Goal: Transaction & Acquisition: Purchase product/service

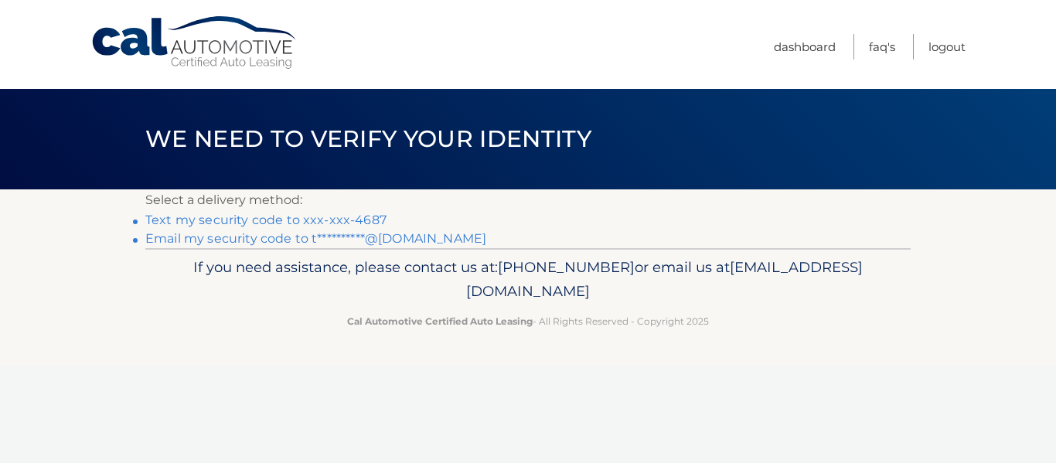
click at [356, 220] on link "Text my security code to xxx-xxx-4687" at bounding box center [265, 220] width 241 height 15
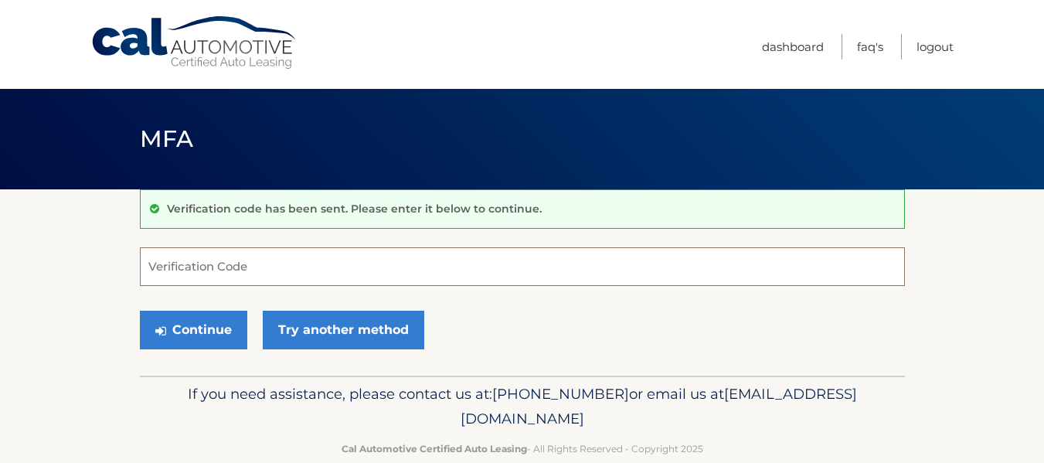
click at [305, 260] on input "Verification Code" at bounding box center [522, 266] width 765 height 39
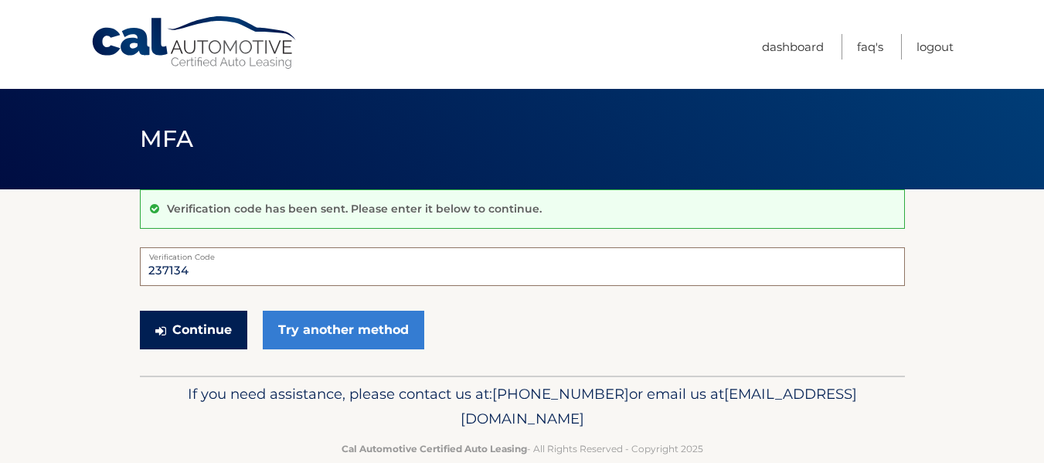
type input "237134"
click at [220, 327] on button "Continue" at bounding box center [193, 330] width 107 height 39
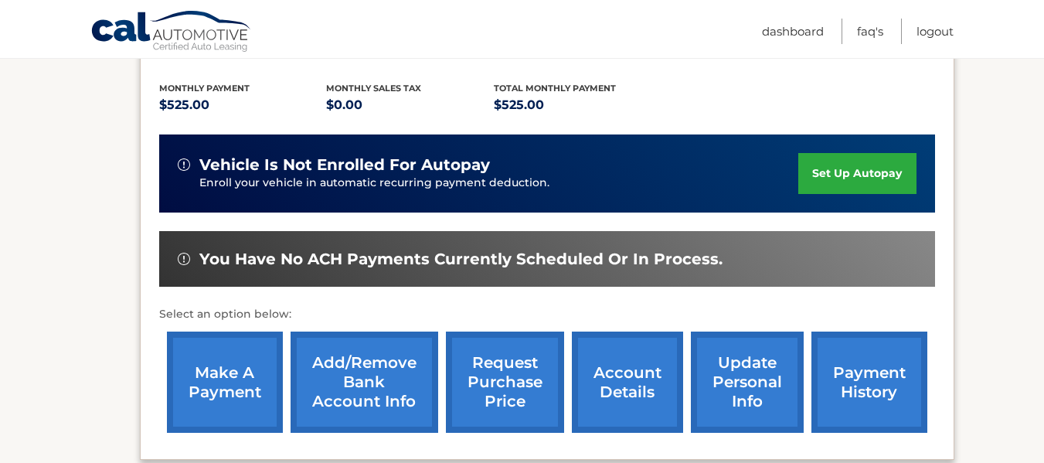
scroll to position [384, 0]
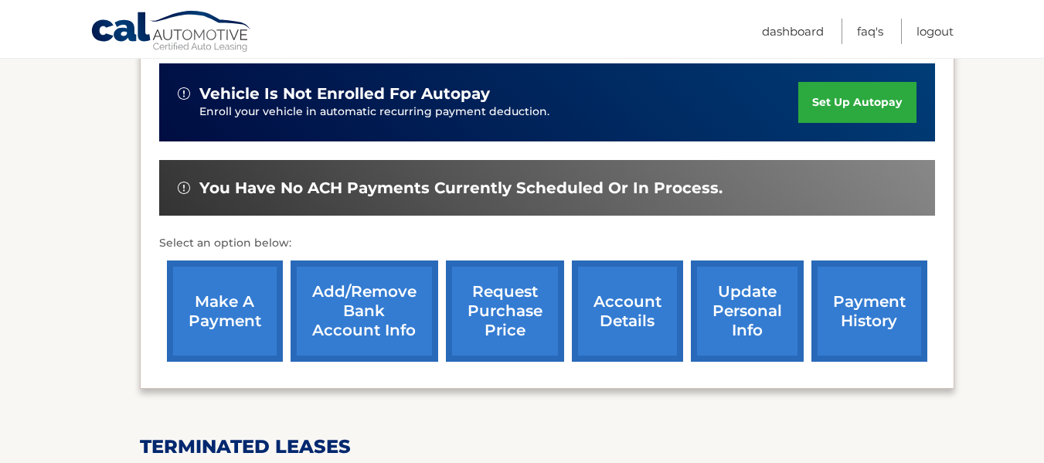
click at [235, 305] on link "make a payment" at bounding box center [225, 310] width 116 height 101
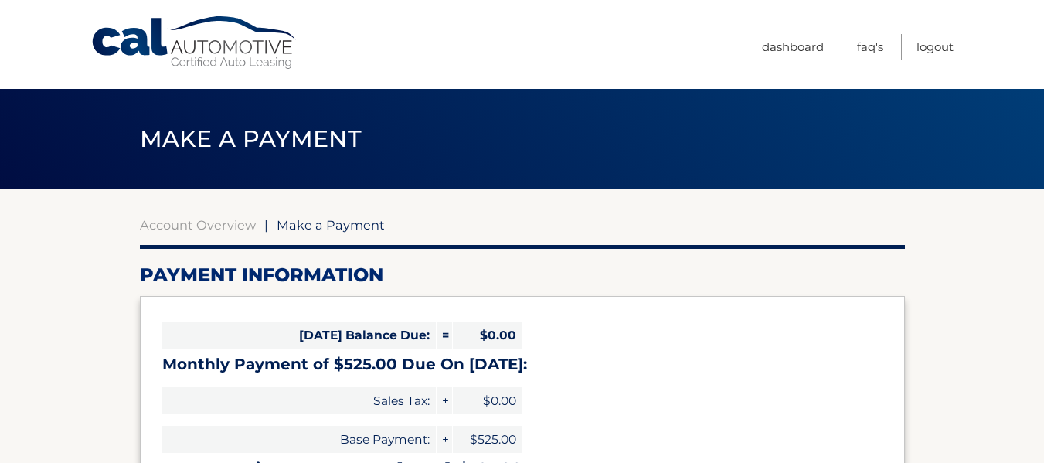
select select "YmZjYzgyMzktYjMxNy00NDczLTkyYTgtZWY3YzkyYzk1Njc0"
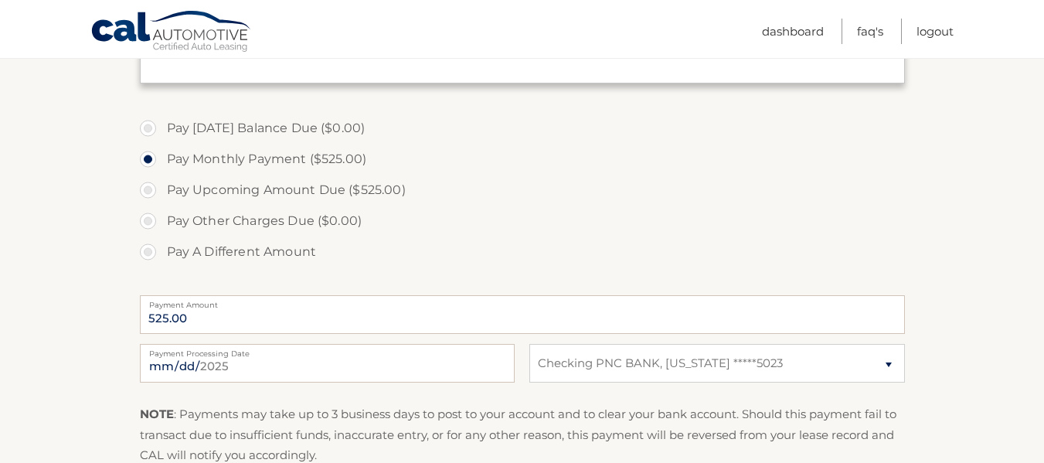
scroll to position [467, 0]
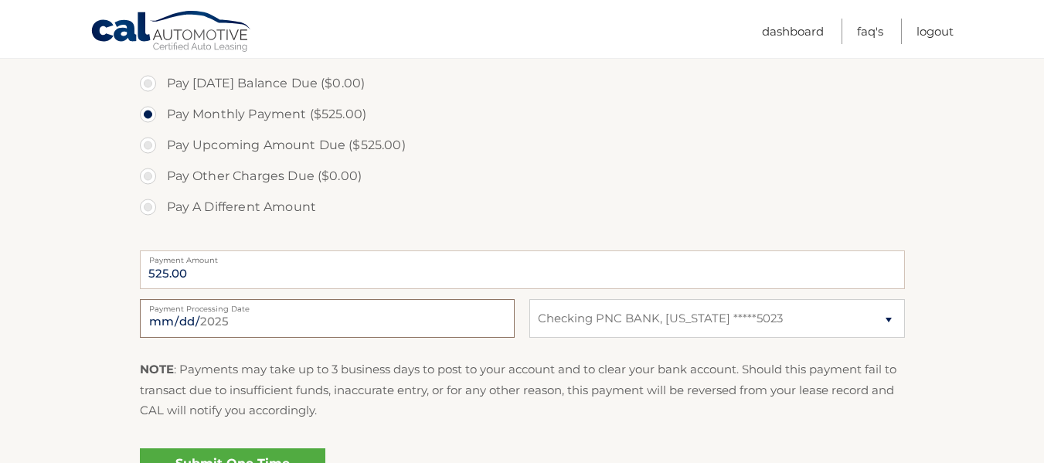
click at [178, 322] on input "[DATE]" at bounding box center [327, 318] width 375 height 39
type input "[DATE]"
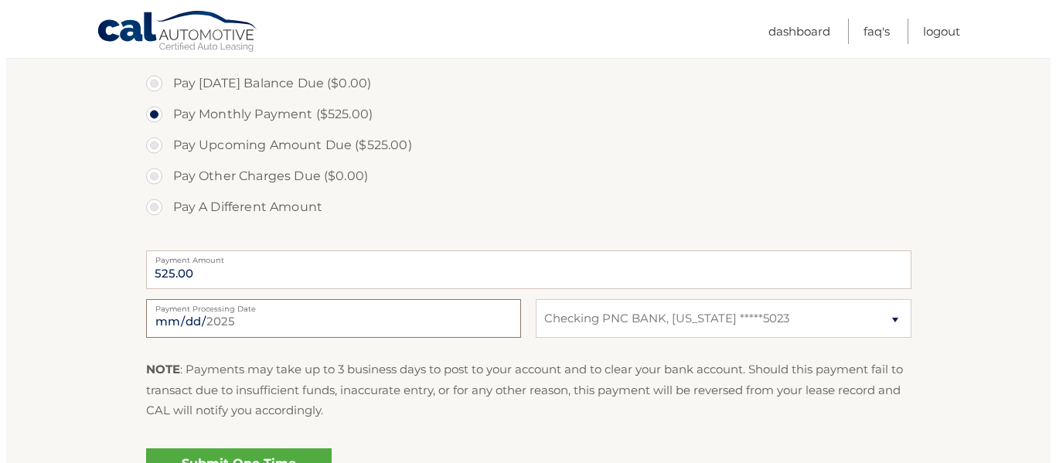
scroll to position [584, 0]
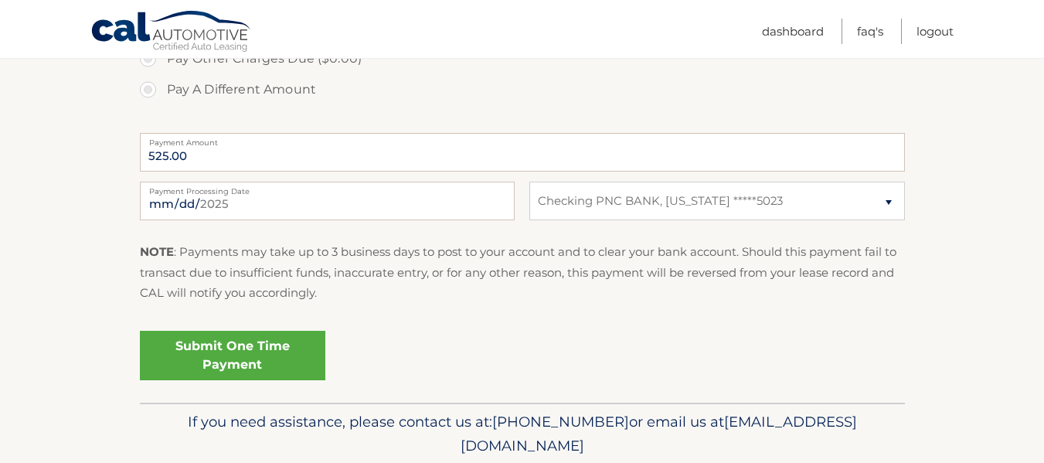
click at [226, 349] on link "Submit One Time Payment" at bounding box center [233, 355] width 186 height 49
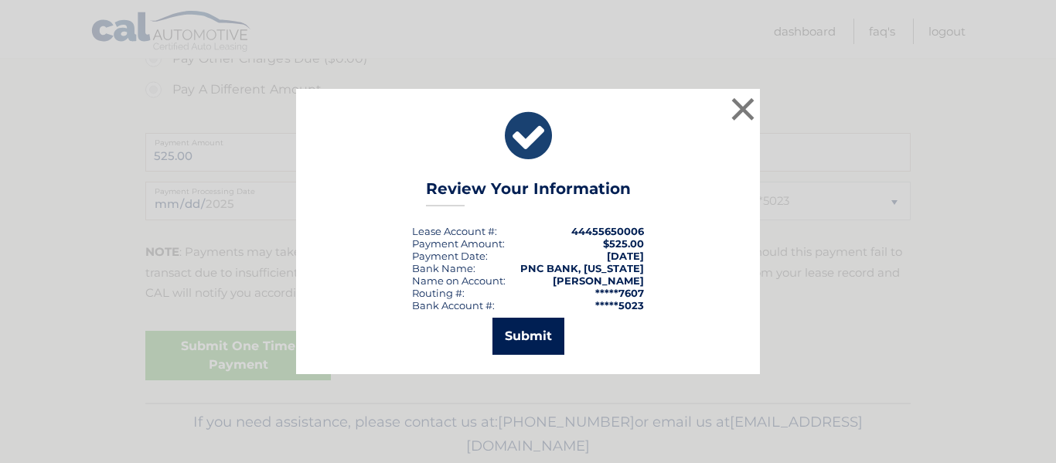
click at [531, 340] on button "Submit" at bounding box center [528, 336] width 72 height 37
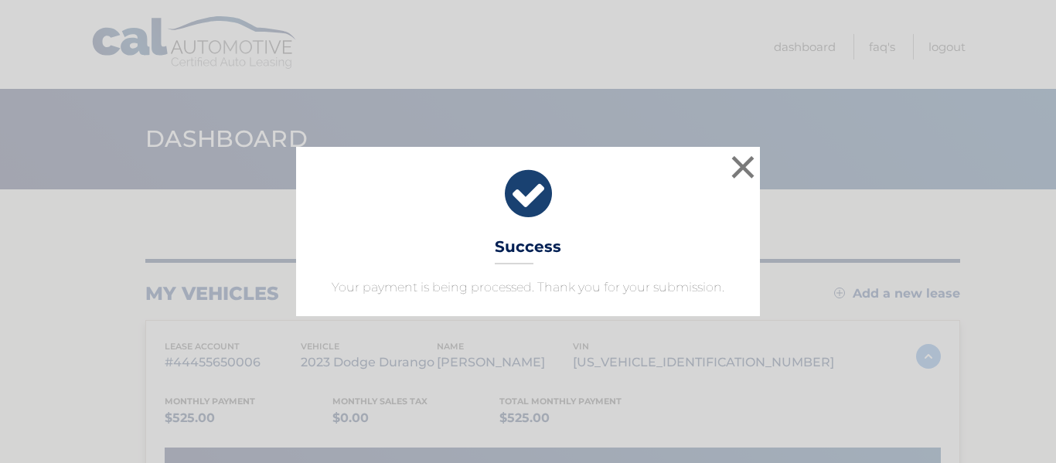
click at [915, 240] on div "× Success Your payment is being processed. Thank you for your submission." at bounding box center [528, 231] width 1044 height 169
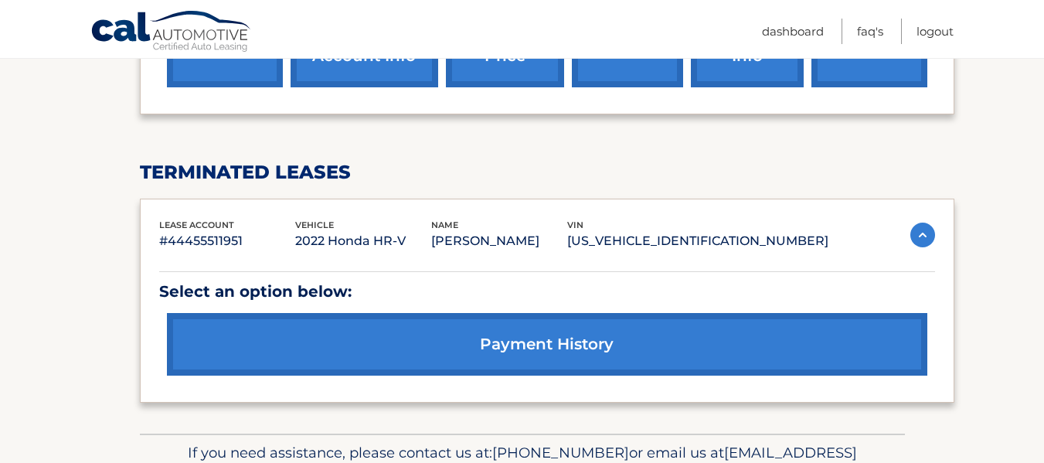
scroll to position [776, 0]
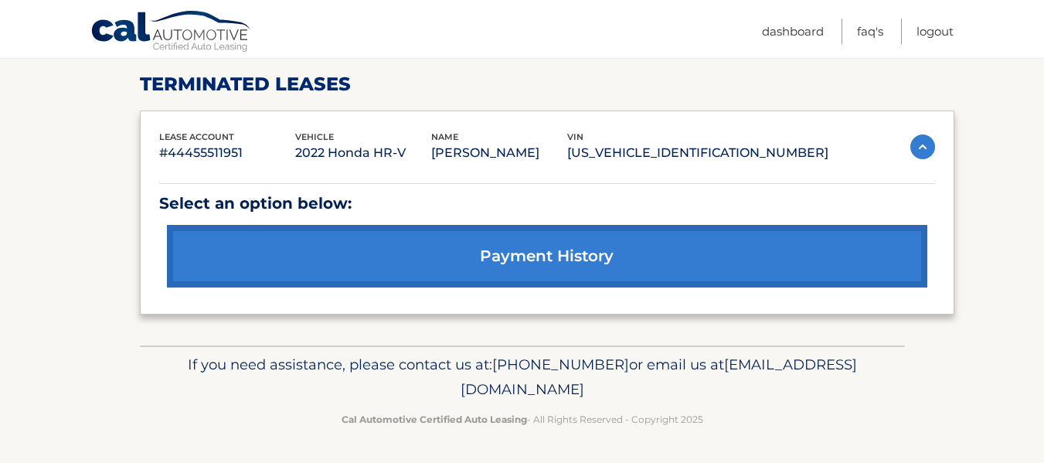
click at [573, 268] on link "payment history" at bounding box center [547, 256] width 761 height 63
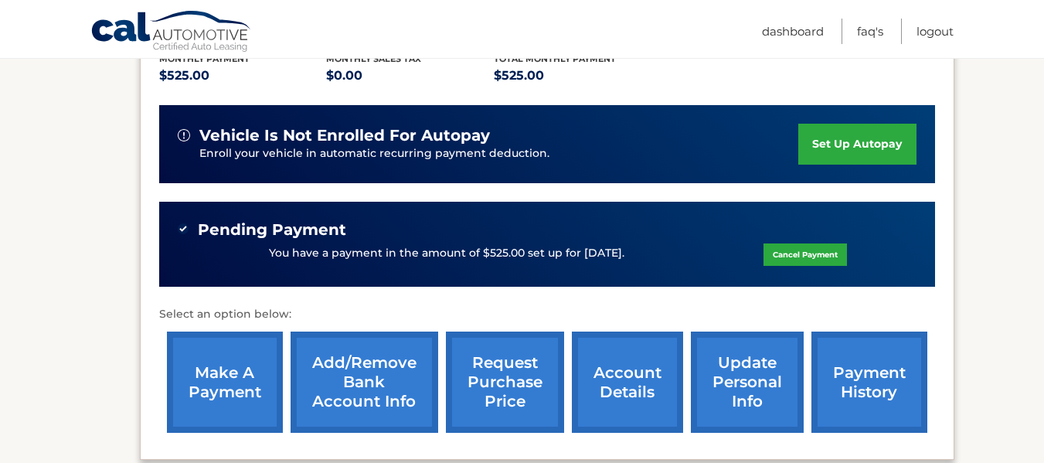
scroll to position [288, 0]
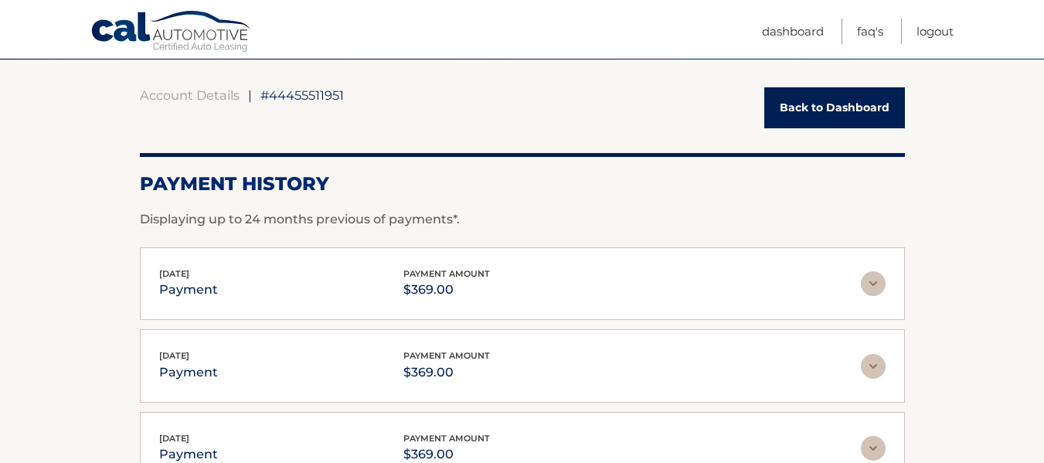
scroll to position [119, 0]
